Goal: Information Seeking & Learning: Learn about a topic

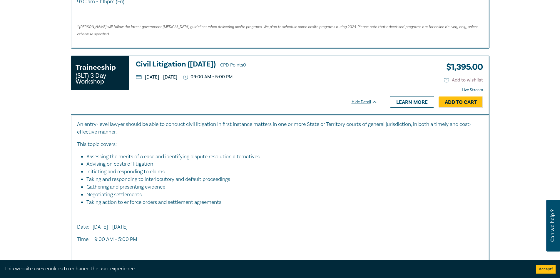
scroll to position [500, 0]
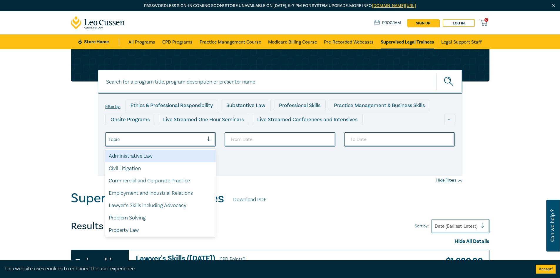
click at [209, 140] on div at bounding box center [211, 140] width 9 height 6
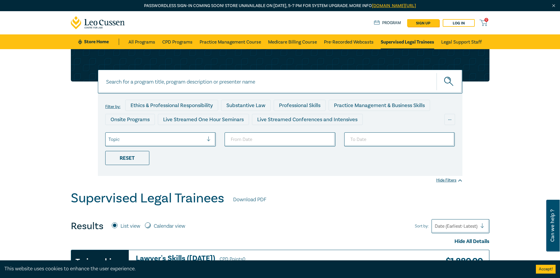
click at [196, 83] on input at bounding box center [280, 82] width 365 height 24
type input "family law"
click at [450, 79] on icon "submit" at bounding box center [449, 79] width 2 height 2
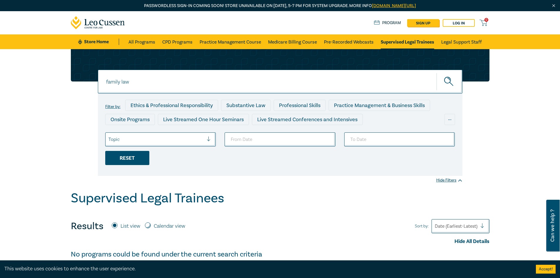
click at [135, 156] on div "Reset" at bounding box center [127, 158] width 44 height 14
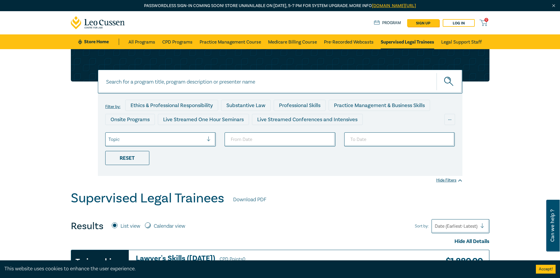
click at [114, 107] on label "Filter by:" at bounding box center [112, 106] width 15 height 5
click at [266, 81] on input at bounding box center [280, 82] width 365 height 24
click at [453, 81] on icon "submit" at bounding box center [450, 82] width 10 height 10
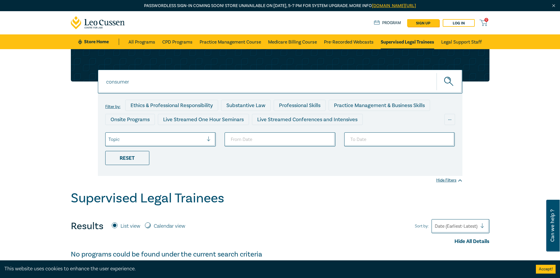
drag, startPoint x: 133, startPoint y: 79, endPoint x: 61, endPoint y: 81, distance: 71.5
click at [61, 81] on div "consumer consumer consumer Filter by: Ethics & Professional Responsibility Subs…" at bounding box center [280, 120] width 560 height 142
type input "family"
click at [447, 81] on icon "submit" at bounding box center [450, 82] width 10 height 10
click at [454, 79] on icon "submit" at bounding box center [450, 82] width 10 height 10
